Goal: Task Accomplishment & Management: Use online tool/utility

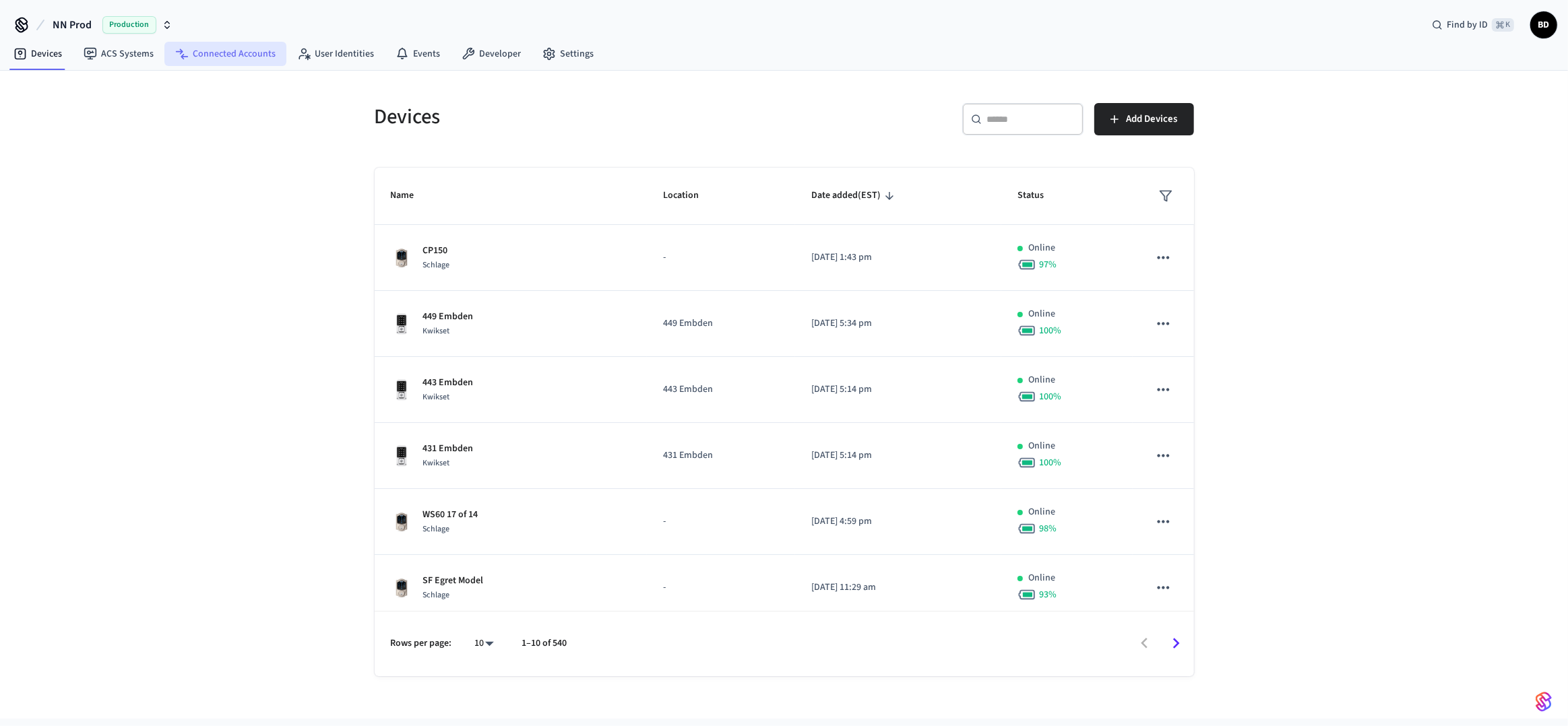
click at [220, 61] on link "Connected Accounts" at bounding box center [226, 54] width 122 height 24
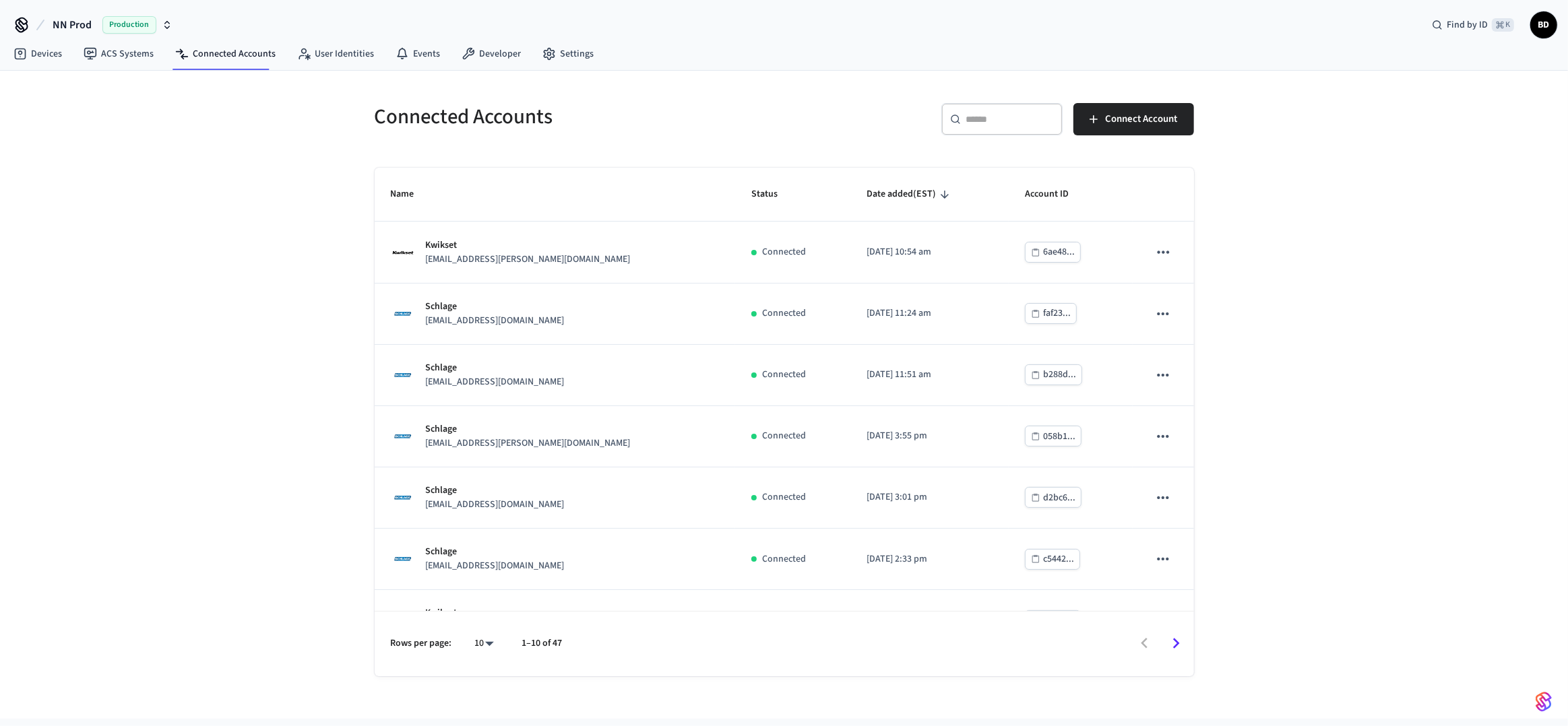
click at [977, 132] on div "​ ​" at bounding box center [1002, 119] width 121 height 32
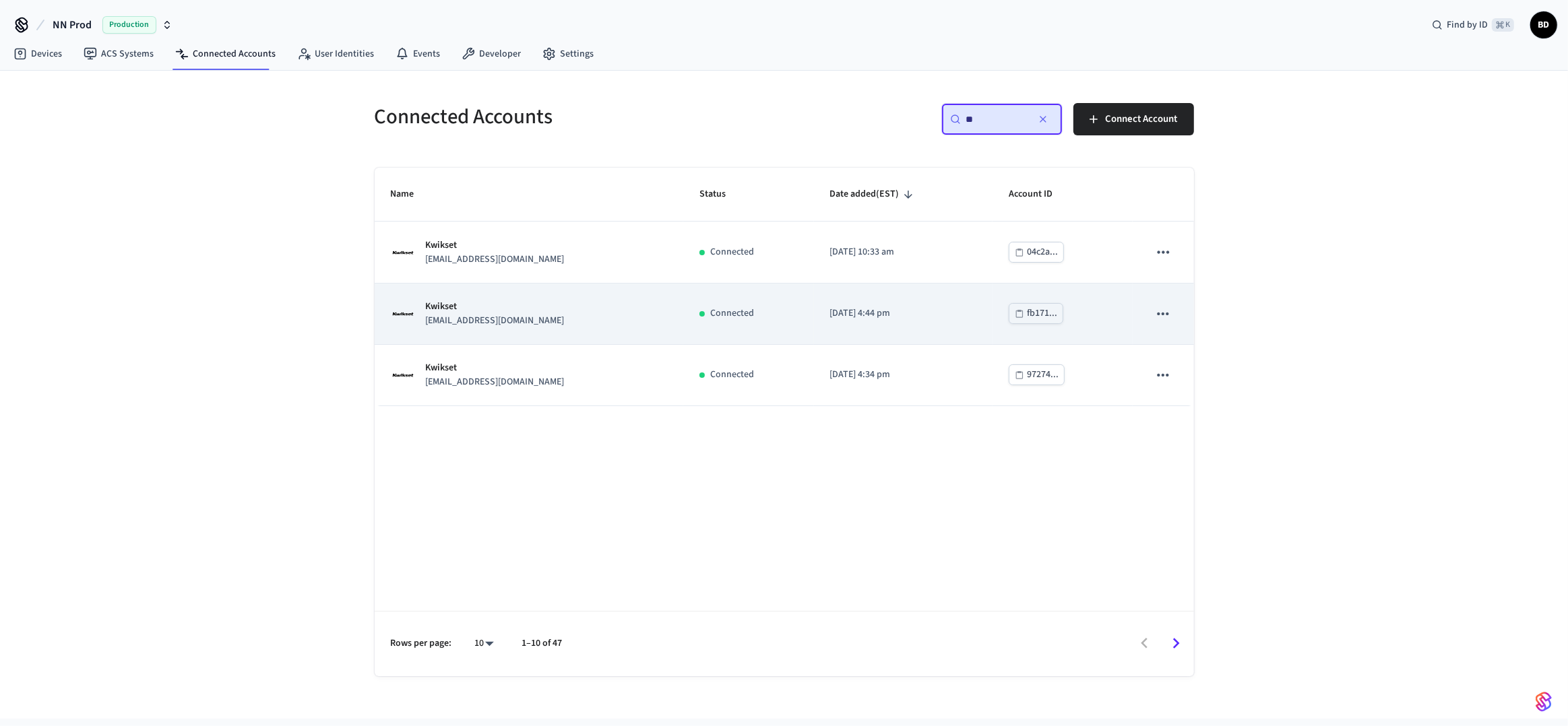
type input "**"
click at [619, 317] on div "Kwikset locks+dwhou@nternow.com" at bounding box center [529, 314] width 277 height 28
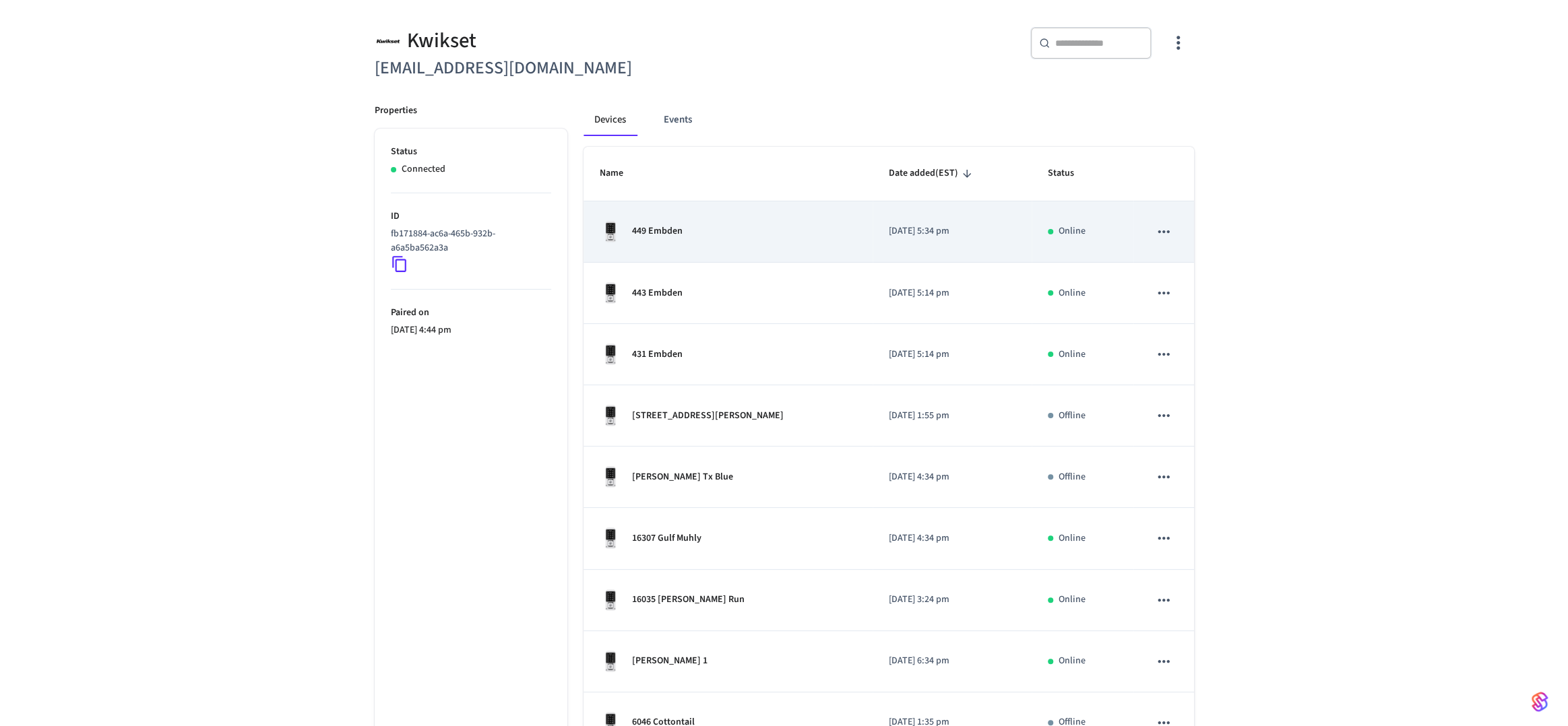
scroll to position [258, 0]
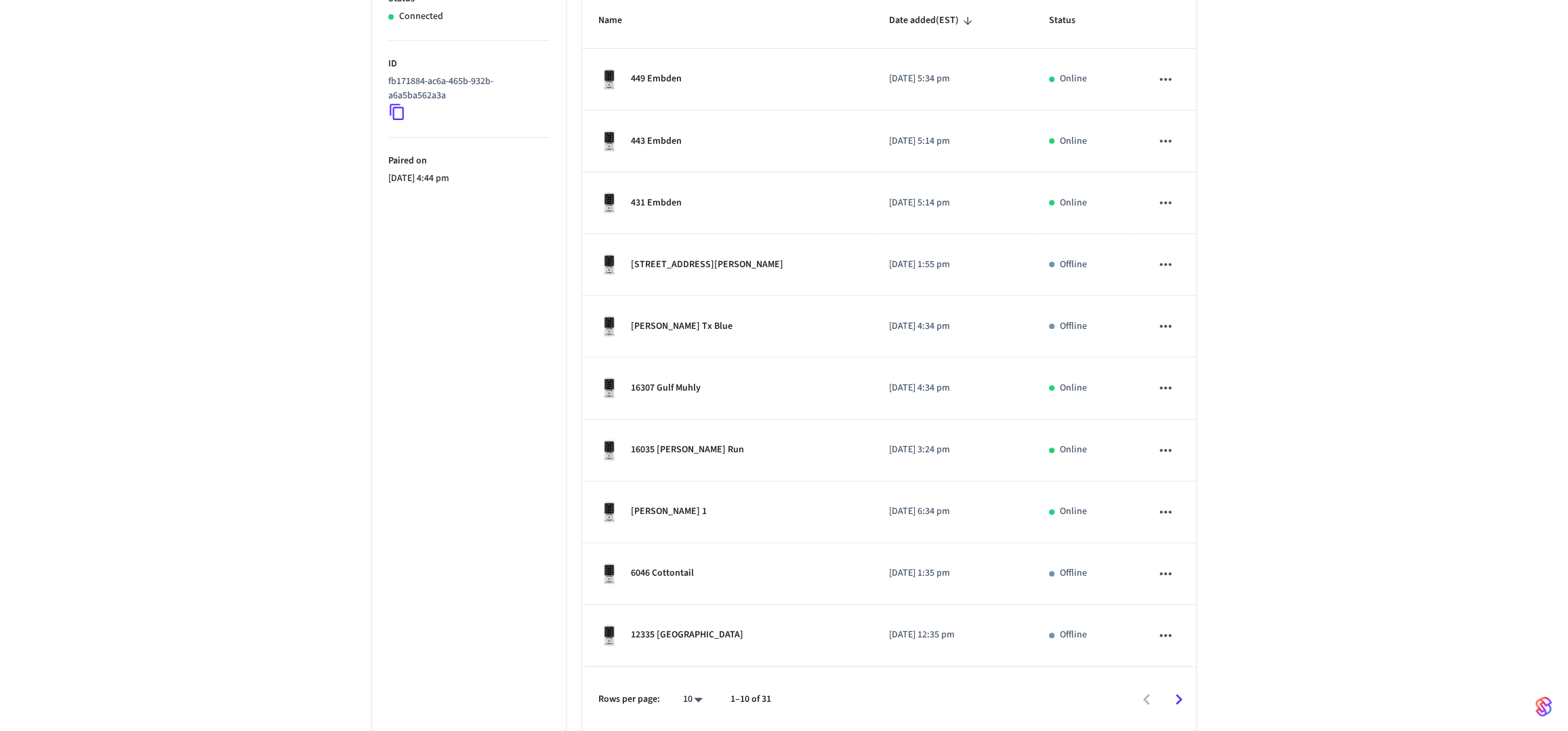
click at [703, 702] on body "NN Prod Production Find by ID ⌘ K BD Devices ACS Systems Connected Accounts Use…" at bounding box center [784, 237] width 1568 height 992
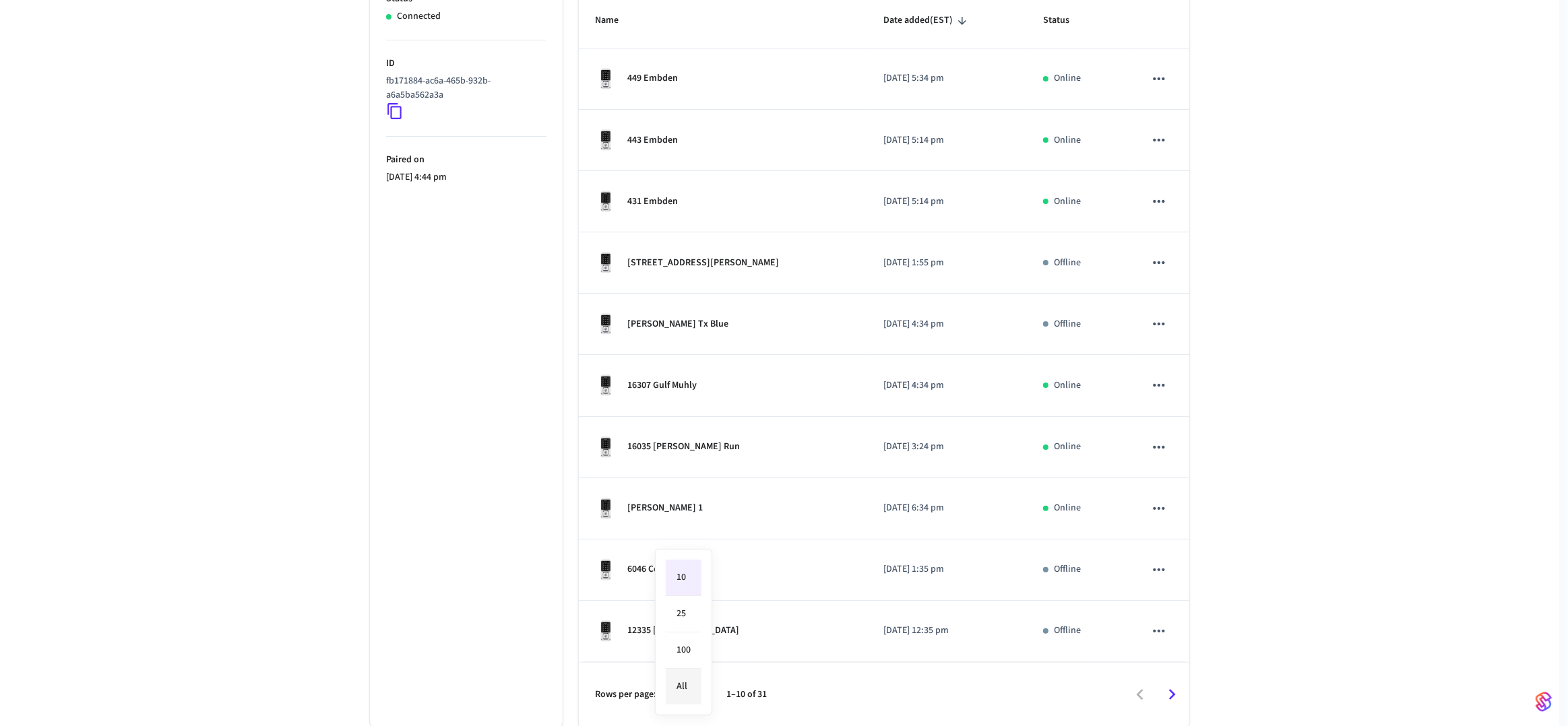
click at [692, 689] on li "All" at bounding box center [684, 687] width 36 height 36
type input "**"
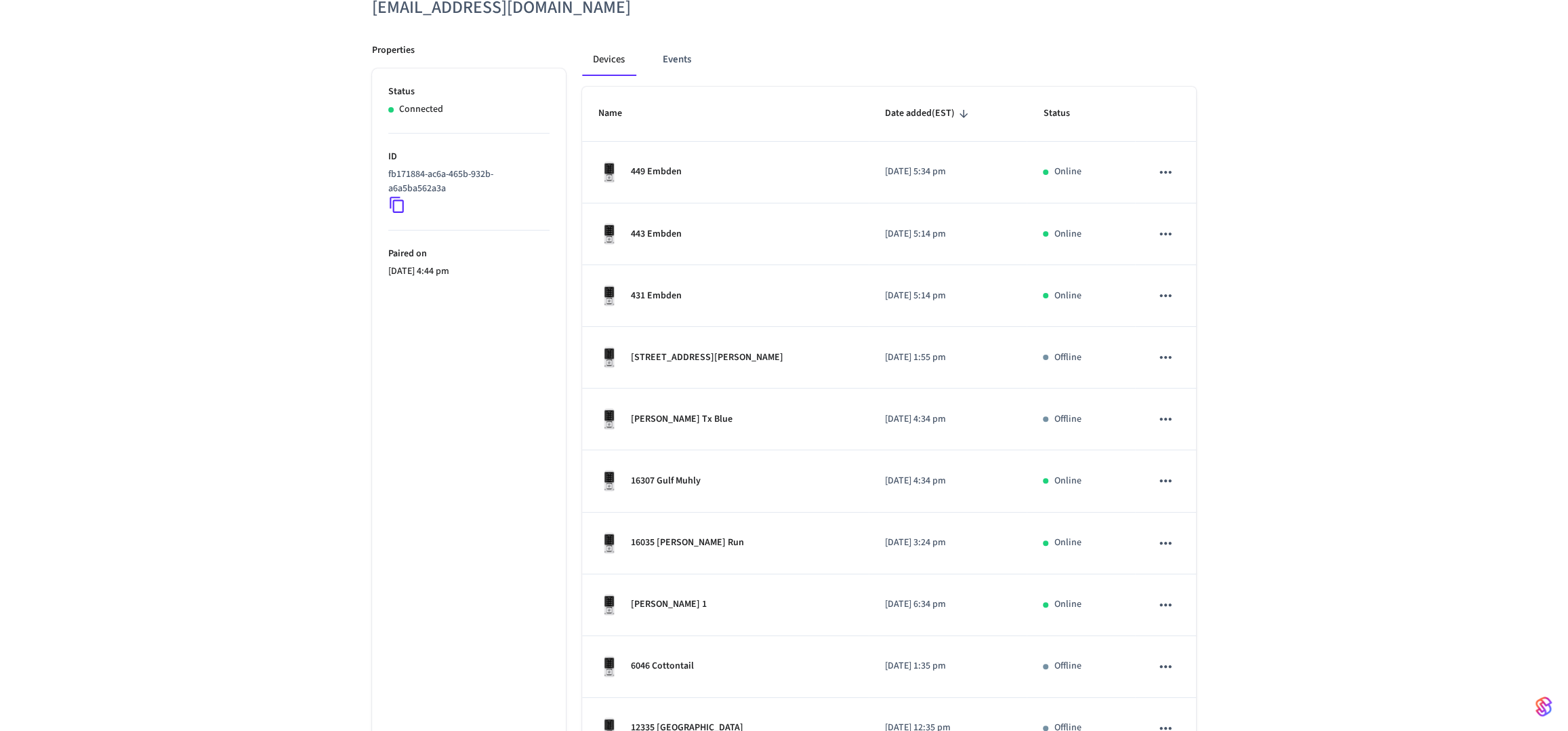
scroll to position [0, 0]
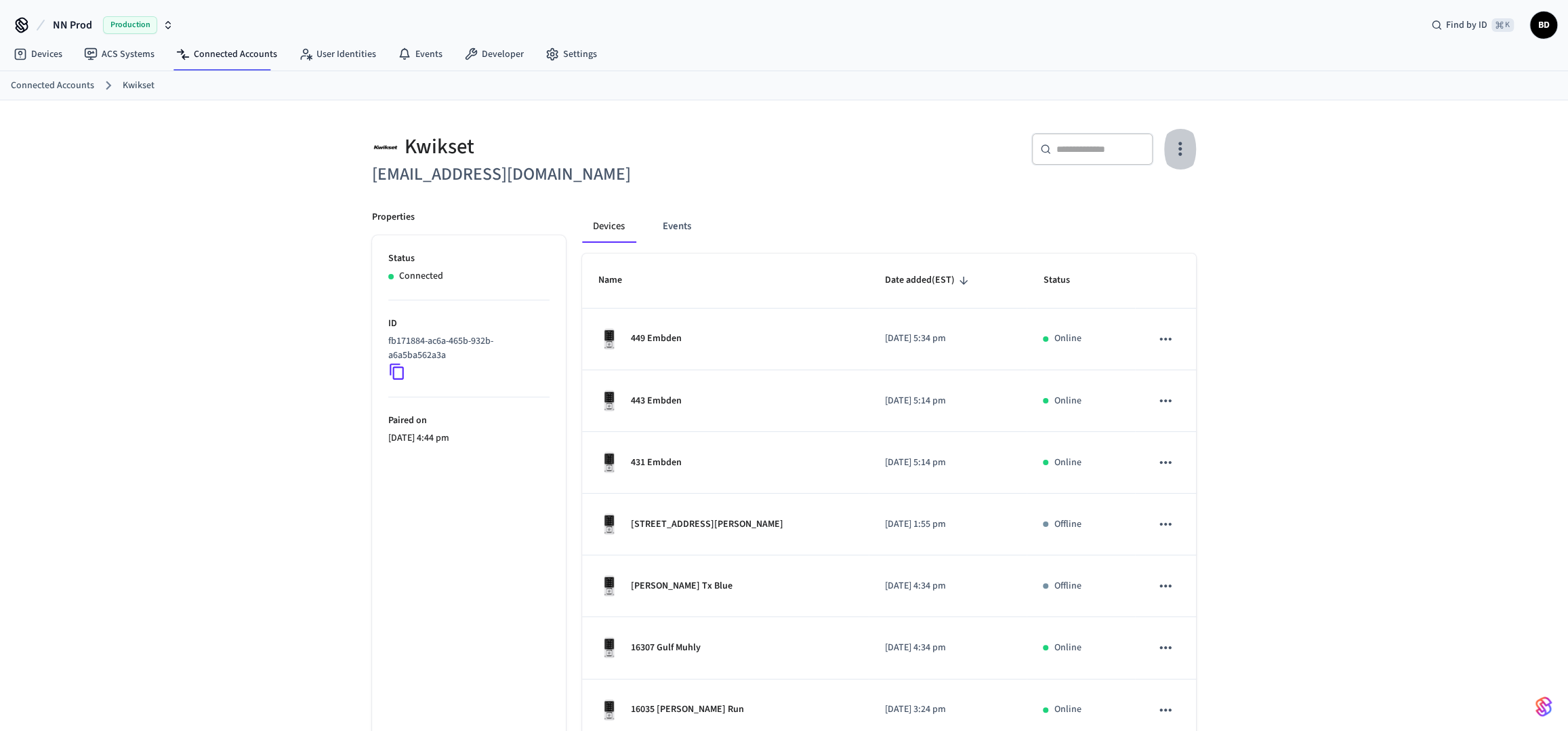
click at [1178, 154] on icon "button" at bounding box center [1180, 149] width 21 height 21
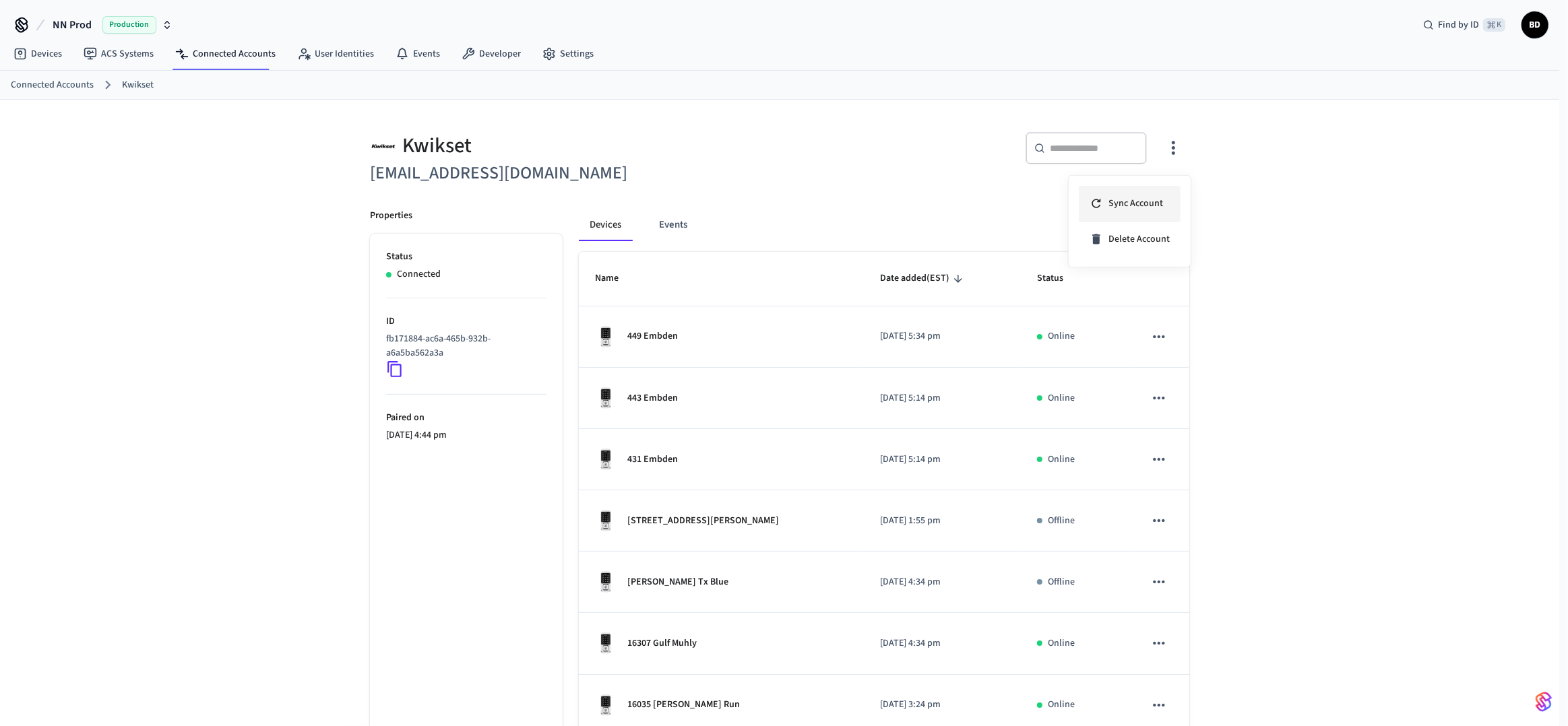
click at [1155, 186] on li "Sync Account" at bounding box center [1130, 204] width 102 height 36
click at [1073, 154] on div at bounding box center [784, 363] width 1568 height 726
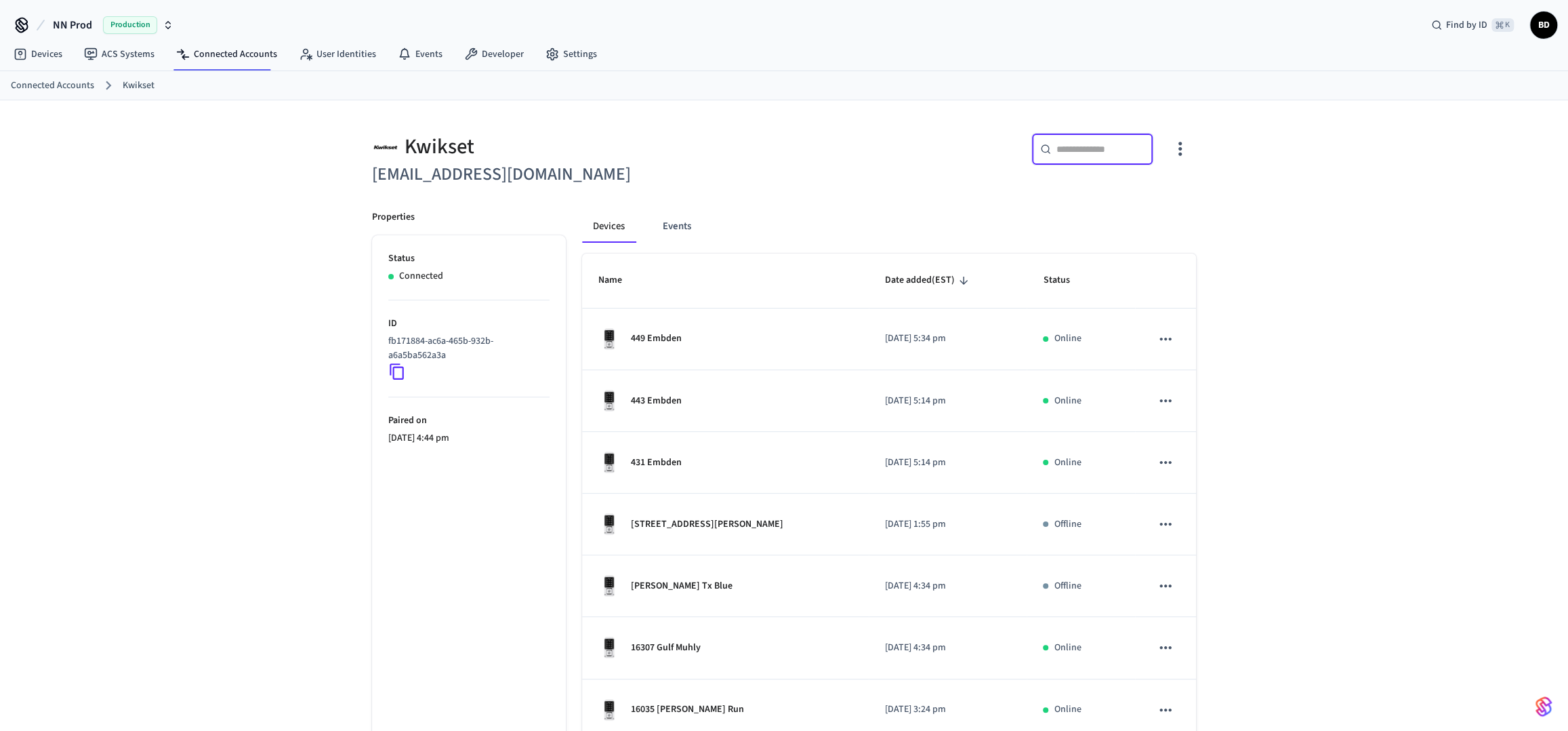
click at [1076, 152] on input "text" at bounding box center [1101, 149] width 88 height 13
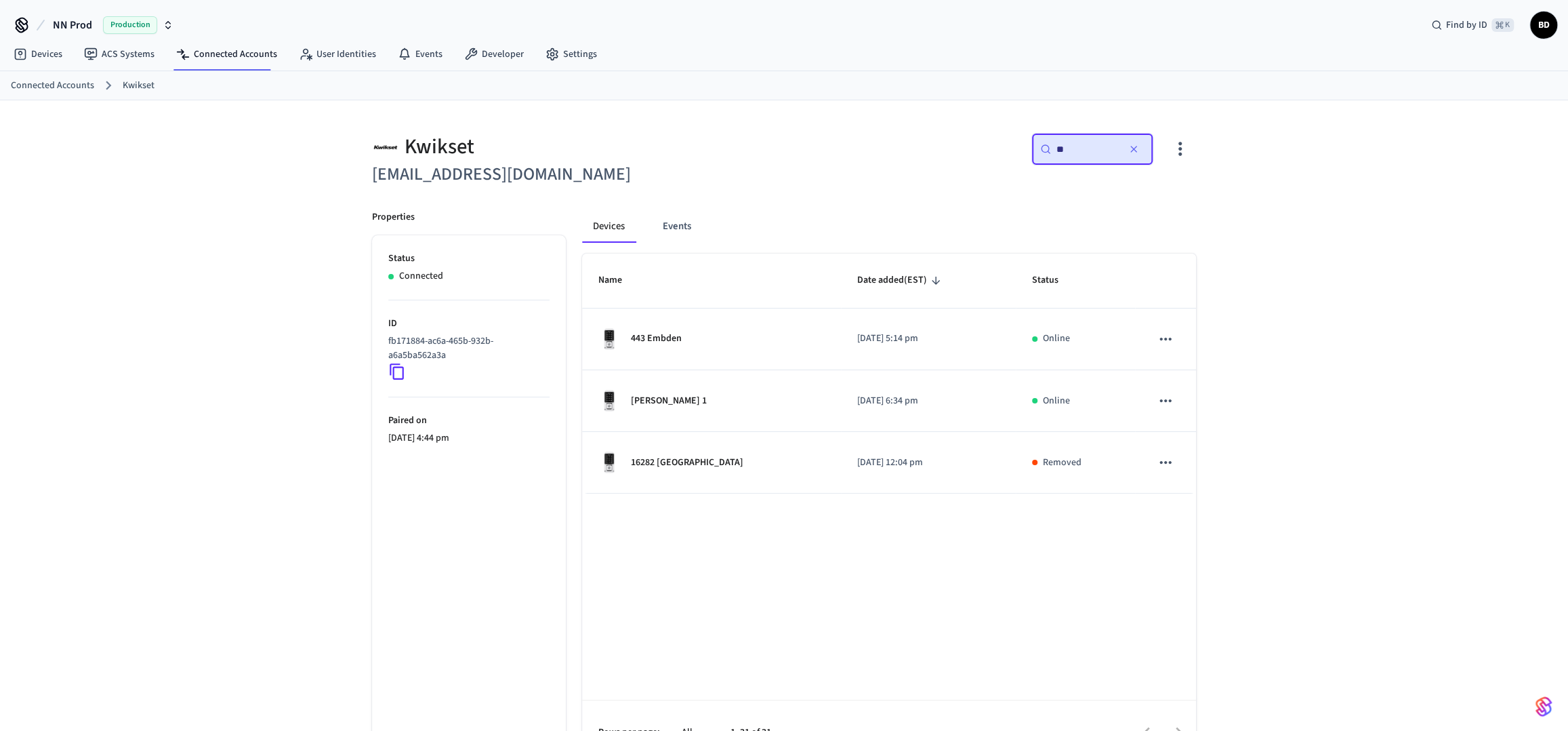
type input "*"
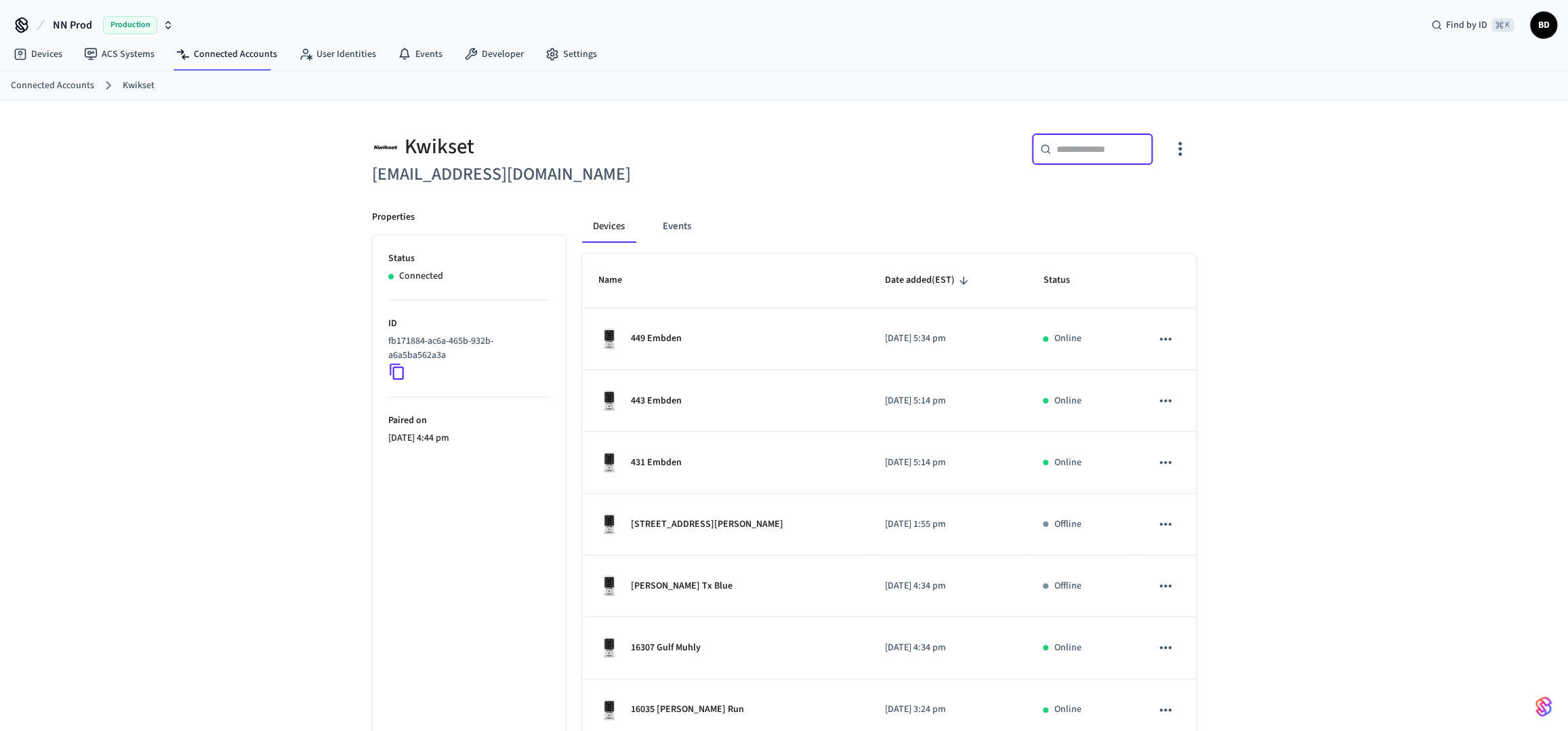
click at [1169, 149] on button "button" at bounding box center [1181, 149] width 32 height 54
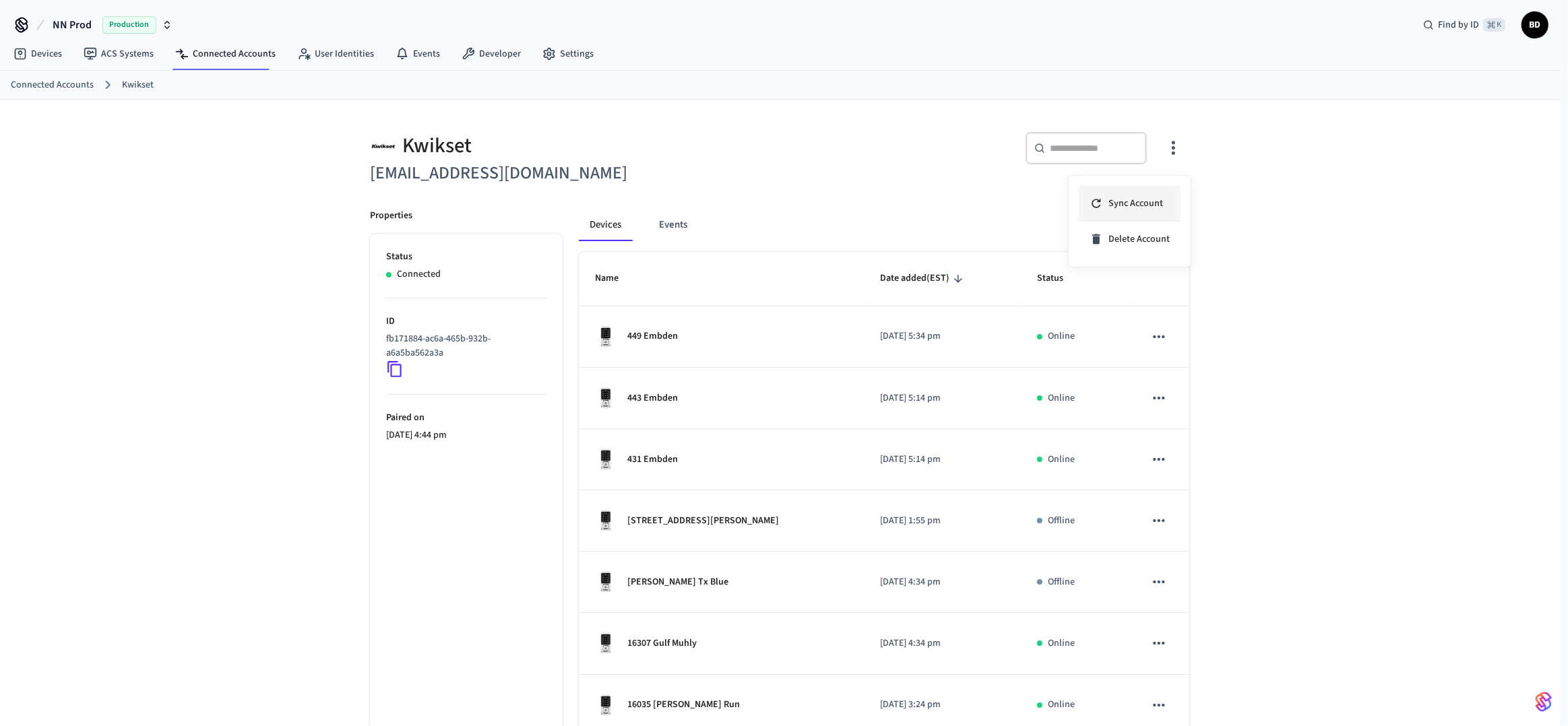
click at [1148, 204] on span "Sync Account" at bounding box center [1135, 203] width 55 height 13
click at [869, 177] on div at bounding box center [784, 363] width 1568 height 726
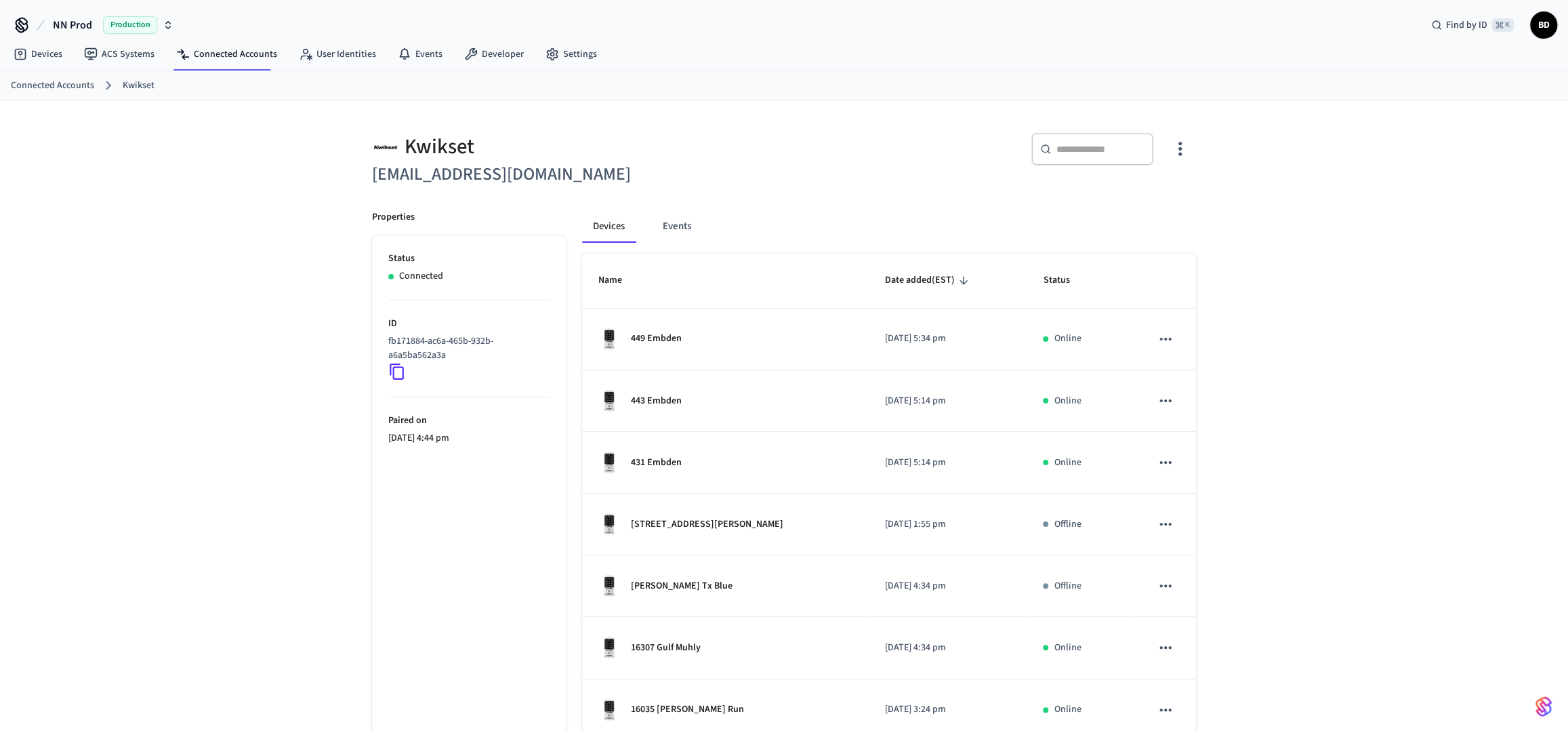
click at [1036, 158] on div "​ ​" at bounding box center [1092, 149] width 122 height 32
type input "***"
click at [1078, 148] on input "text" at bounding box center [1101, 149] width 88 height 13
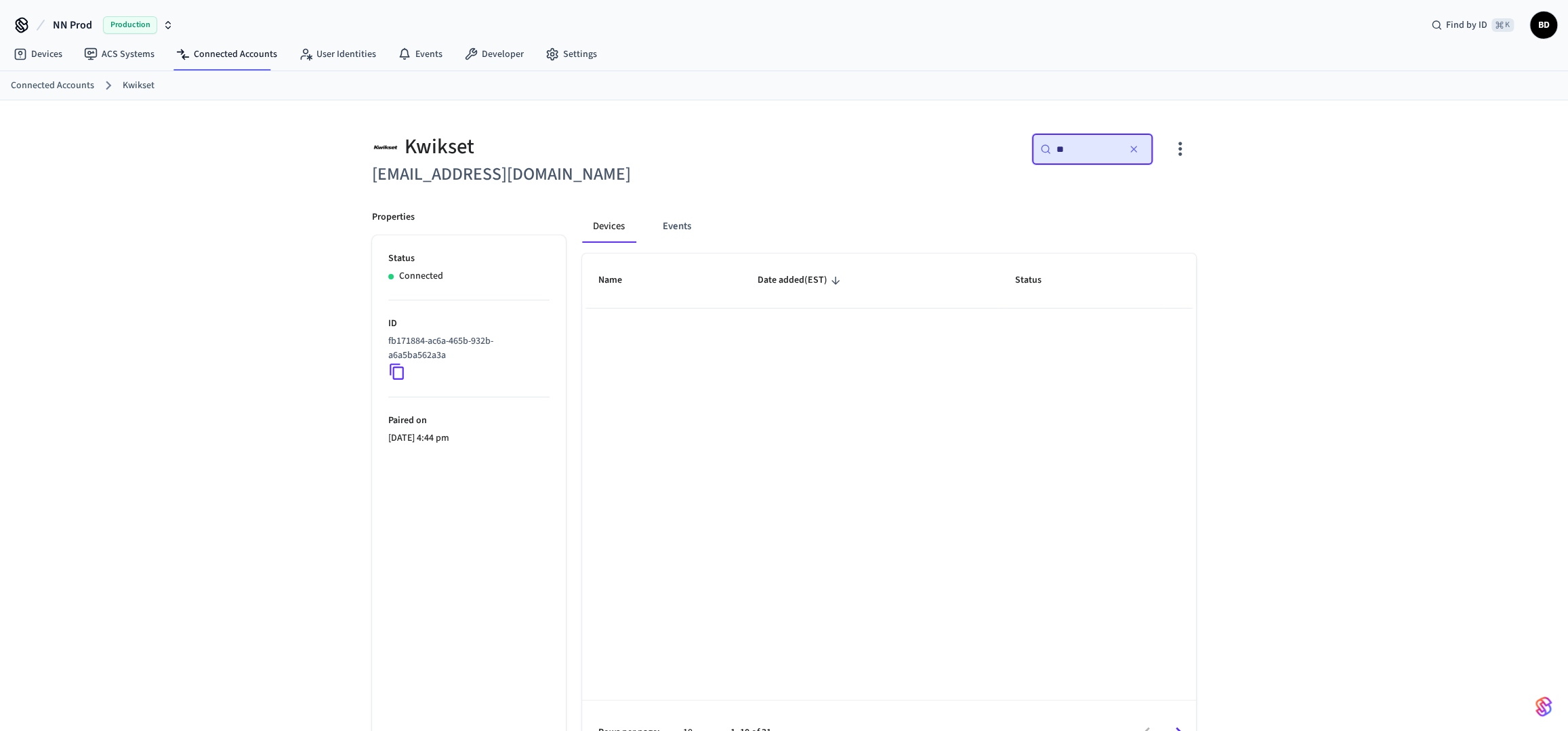
type input "*"
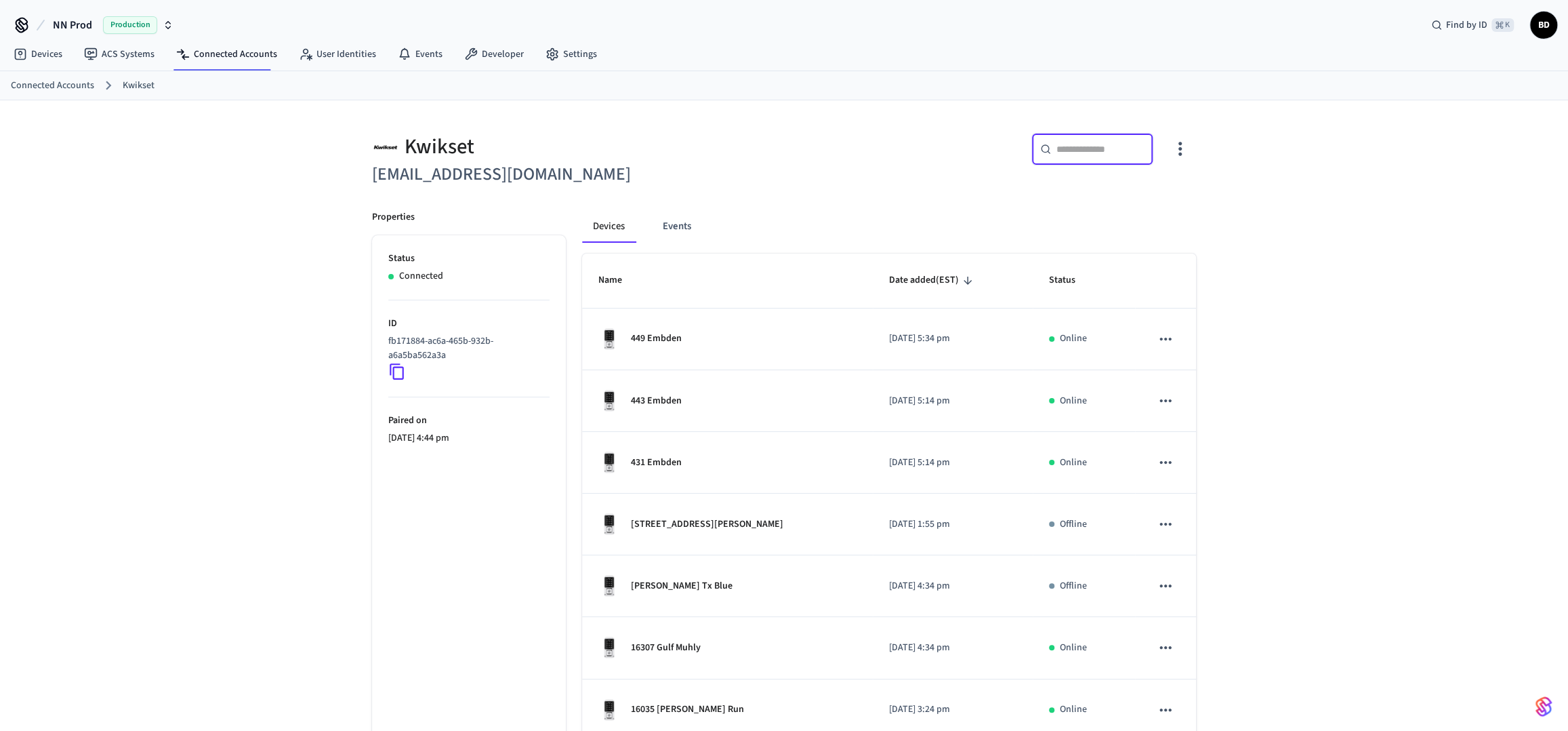
click at [1184, 147] on icon "button" at bounding box center [1180, 149] width 21 height 21
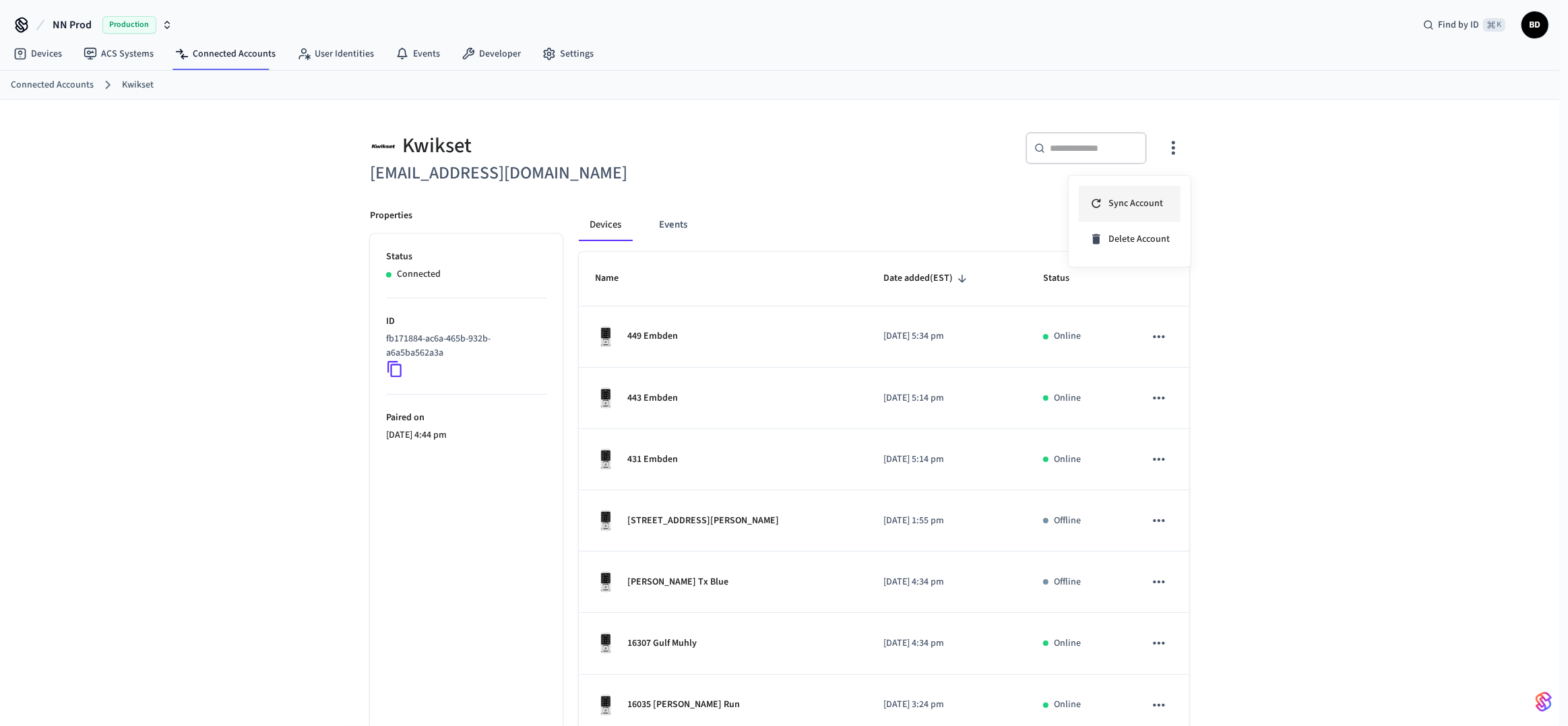
click at [1137, 198] on span "Sync Account" at bounding box center [1135, 203] width 55 height 13
click at [945, 324] on div at bounding box center [784, 363] width 1568 height 726
